Goal: Navigation & Orientation: Find specific page/section

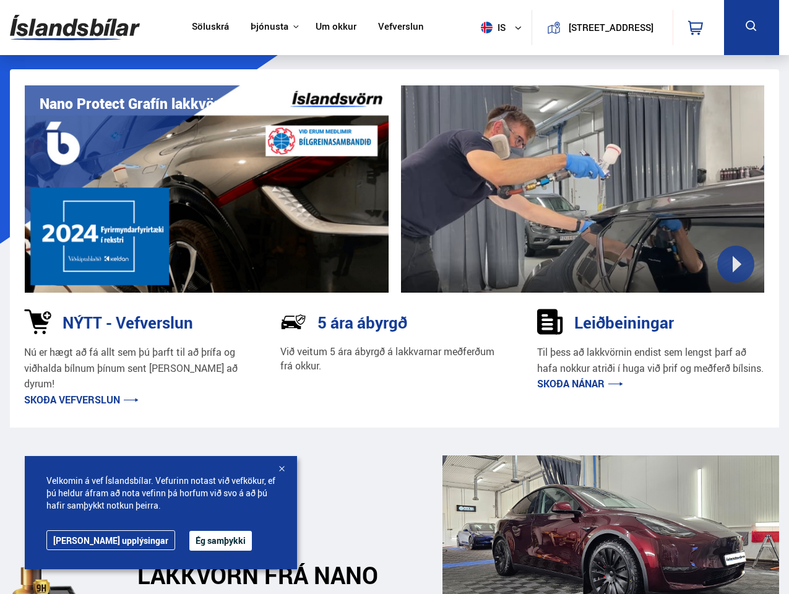
click at [75, 27] on img at bounding box center [75, 27] width 130 height 40
click at [489, 27] on span "is" at bounding box center [491, 28] width 31 height 12
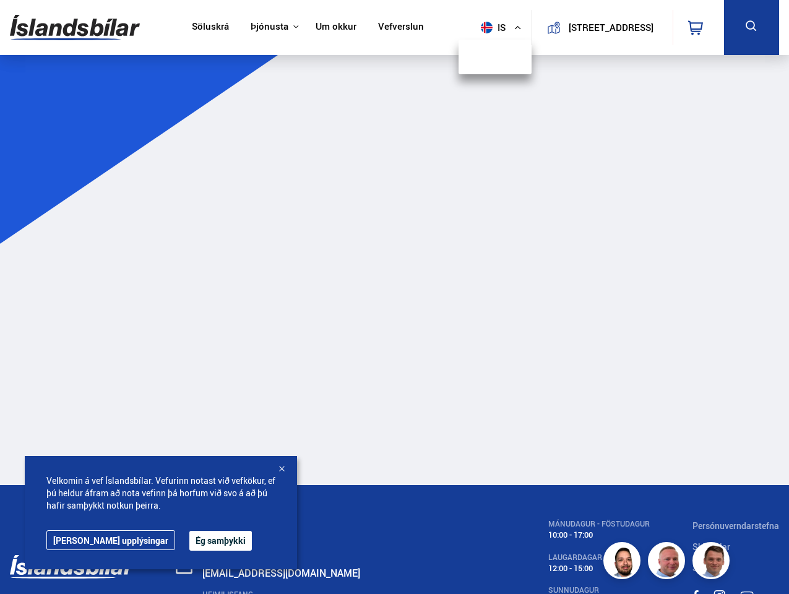
click at [698, 27] on icon at bounding box center [695, 27] width 15 height 15
click at [751, 27] on icon at bounding box center [751, 26] width 15 height 15
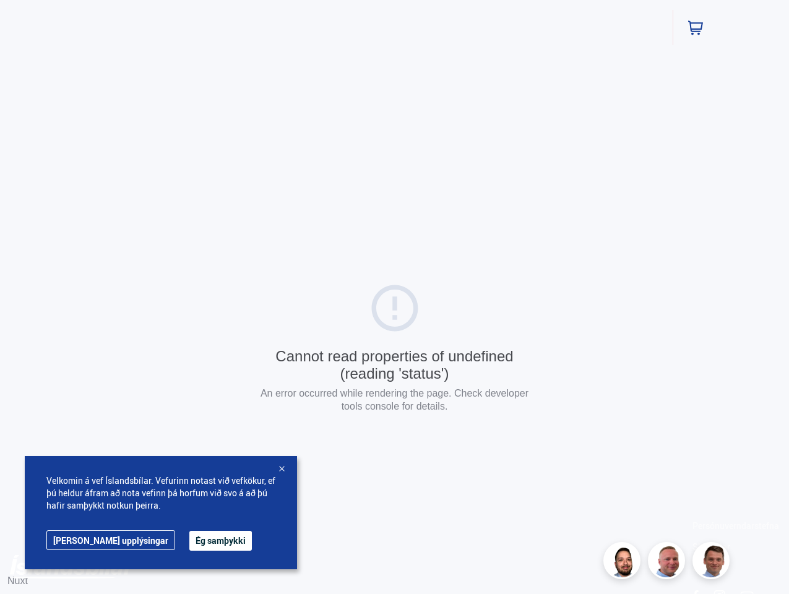
click at [189, 541] on button "Ég samþykki" at bounding box center [220, 541] width 63 height 20
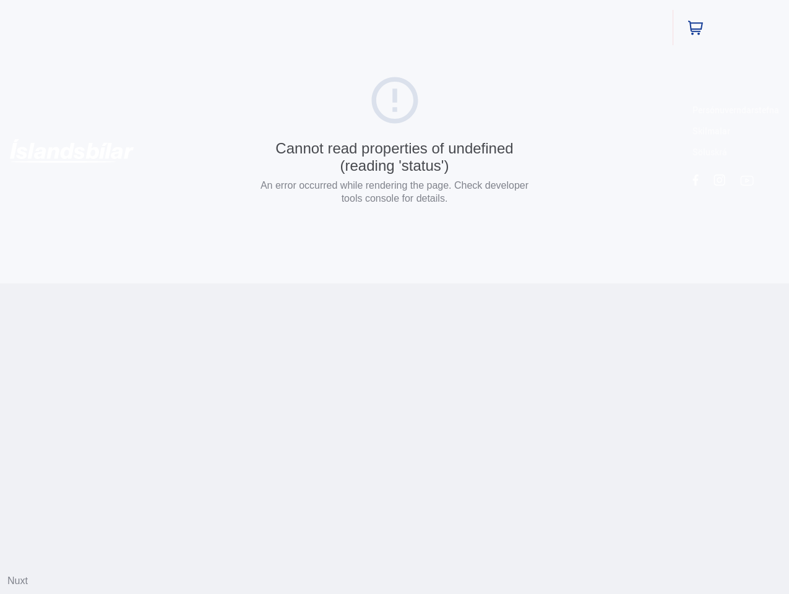
click at [282, 284] on html "Söluskrá Þjónusta Íslandsbílar [DOMAIN_NAME] Íslandsvörn Leiðbeiningar Um okkur…" at bounding box center [394, 142] width 789 height 284
